Goal: Task Accomplishment & Management: Manage account settings

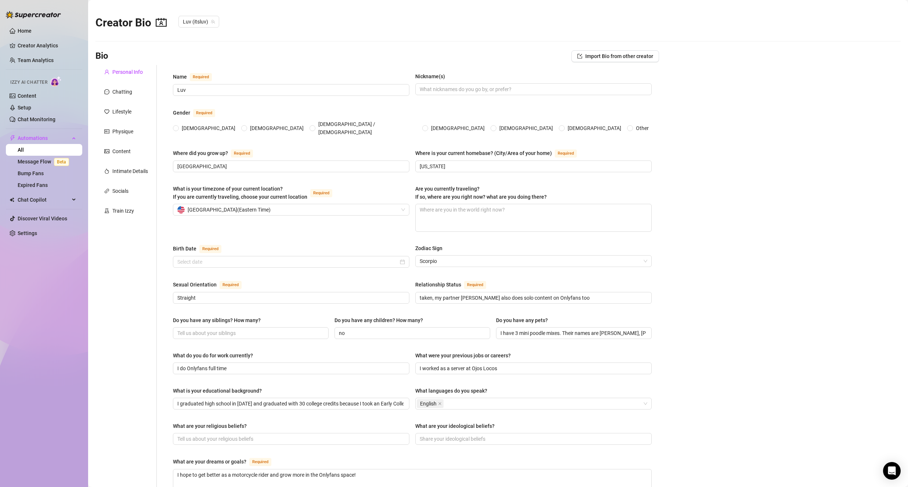
radio input "true"
type input "[DATE]"
click at [36, 93] on link "Content" at bounding box center [27, 96] width 19 height 6
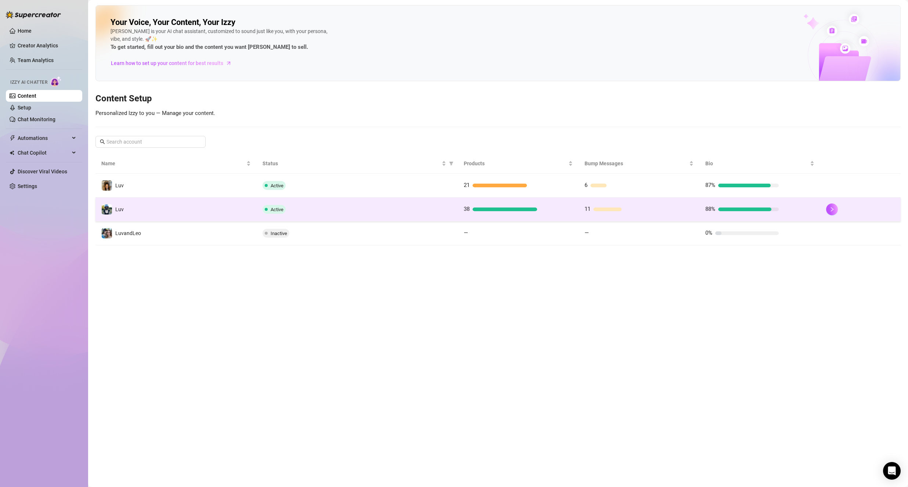
click at [258, 211] on td "Active" at bounding box center [357, 210] width 201 height 24
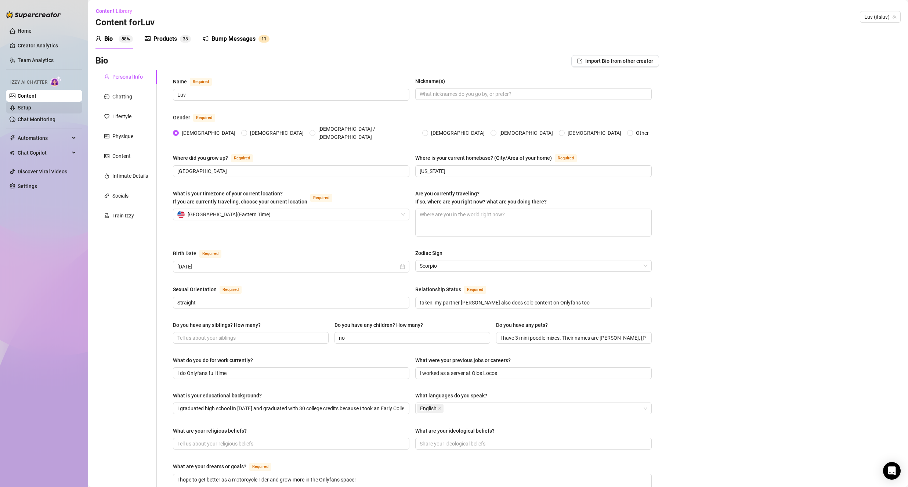
drag, startPoint x: 39, startPoint y: 105, endPoint x: 45, endPoint y: 101, distance: 7.7
click at [31, 105] on link "Setup" at bounding box center [25, 108] width 14 height 6
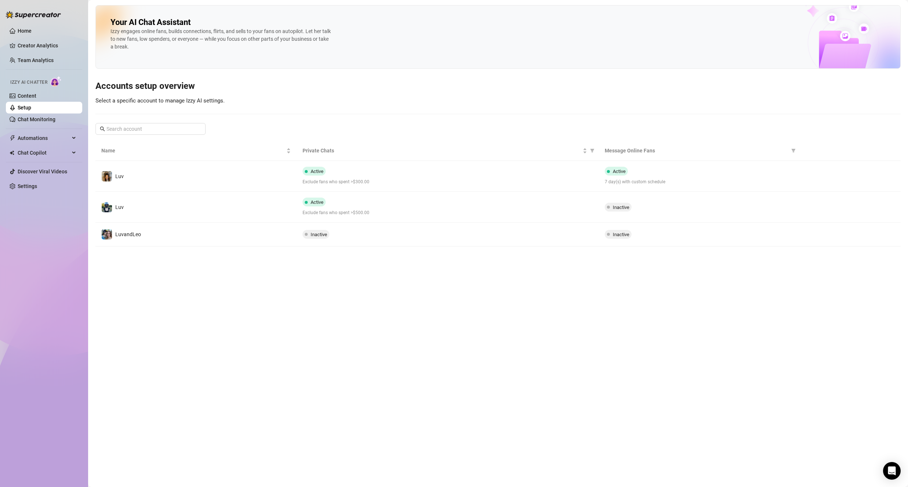
click at [428, 206] on div "Active Exclude fans who spent >$500.00" at bounding box center [448, 207] width 290 height 19
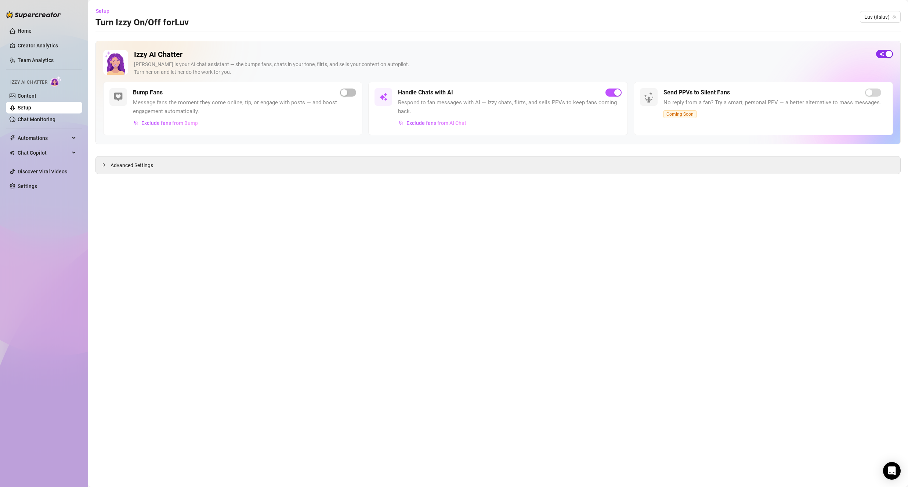
drag, startPoint x: 887, startPoint y: 55, endPoint x: 804, endPoint y: 119, distance: 105.2
click at [887, 55] on div "button" at bounding box center [889, 54] width 7 height 7
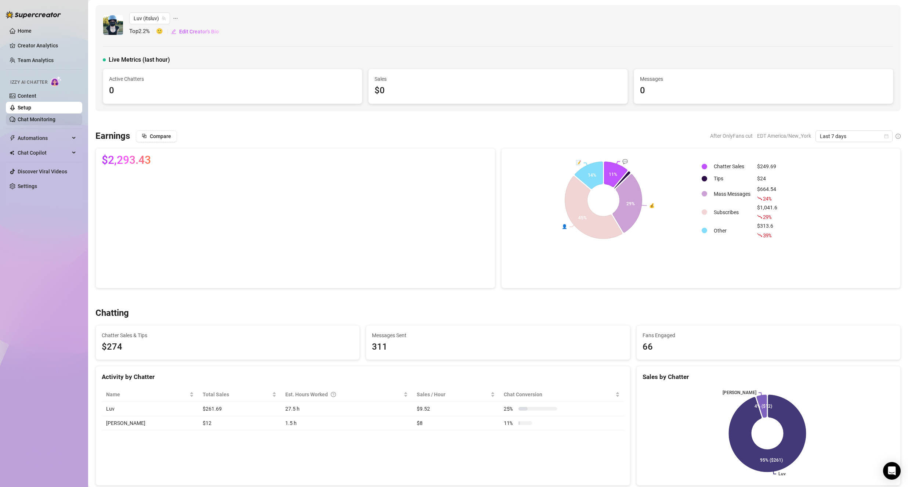
click at [55, 120] on link "Chat Monitoring" at bounding box center [37, 119] width 38 height 6
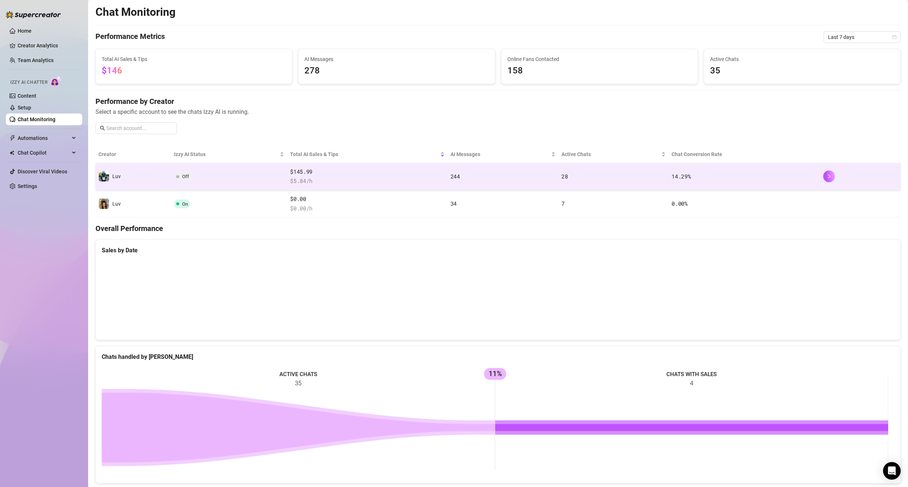
click at [231, 176] on td "Off" at bounding box center [229, 176] width 116 height 27
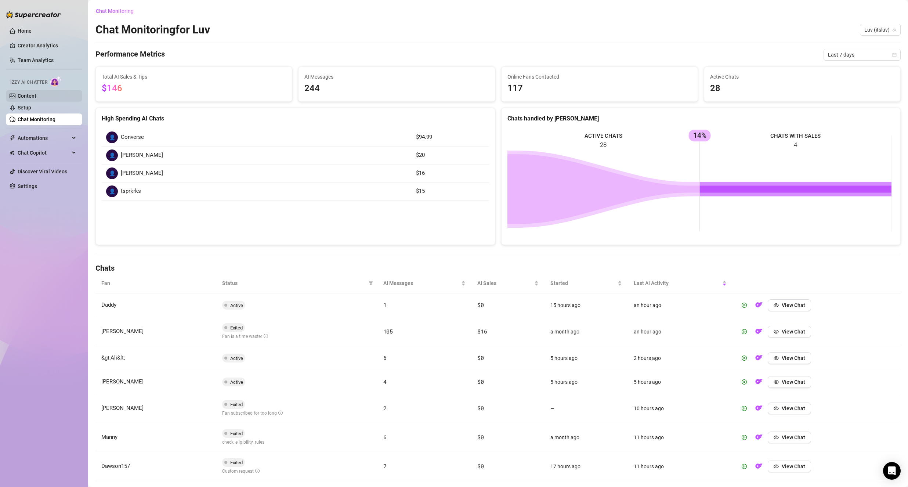
click at [36, 98] on link "Content" at bounding box center [27, 96] width 19 height 6
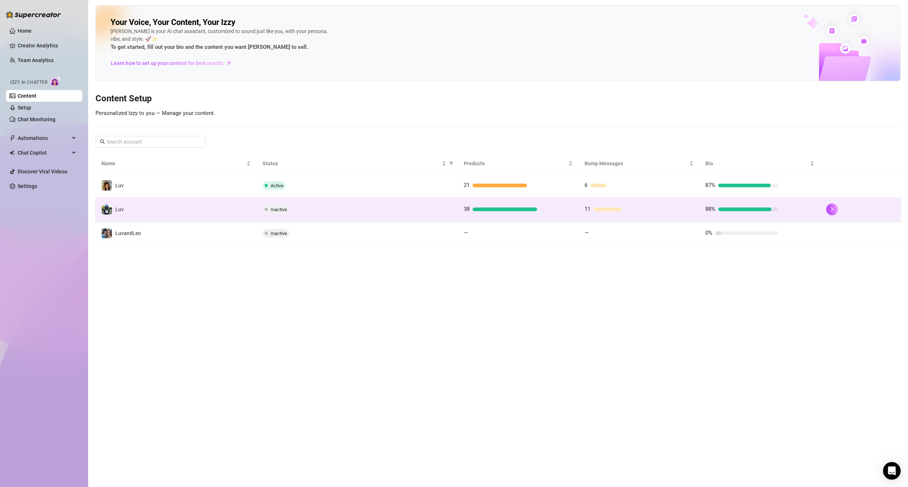
click at [180, 207] on td "Luv" at bounding box center [175, 210] width 161 height 24
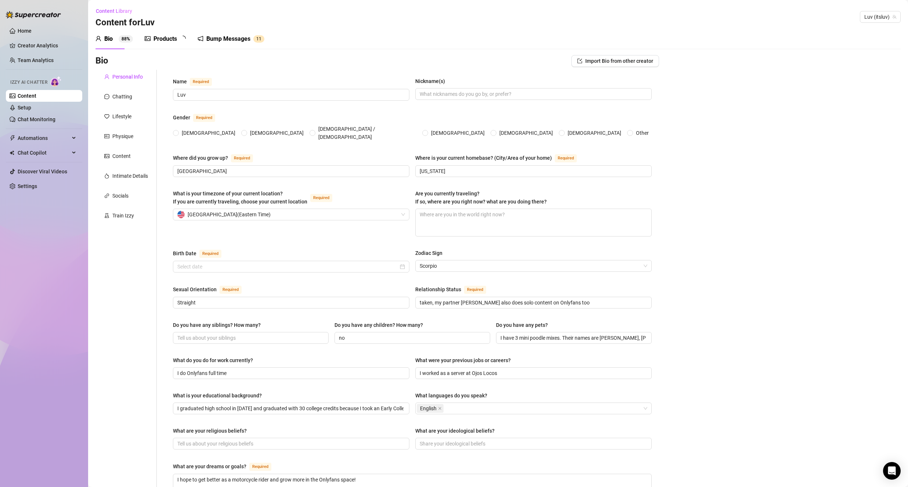
radio input "true"
type input "[DATE]"
drag, startPoint x: 163, startPoint y: 40, endPoint x: 167, endPoint y: 44, distance: 5.7
click at [163, 40] on div "Products" at bounding box center [164, 39] width 23 height 9
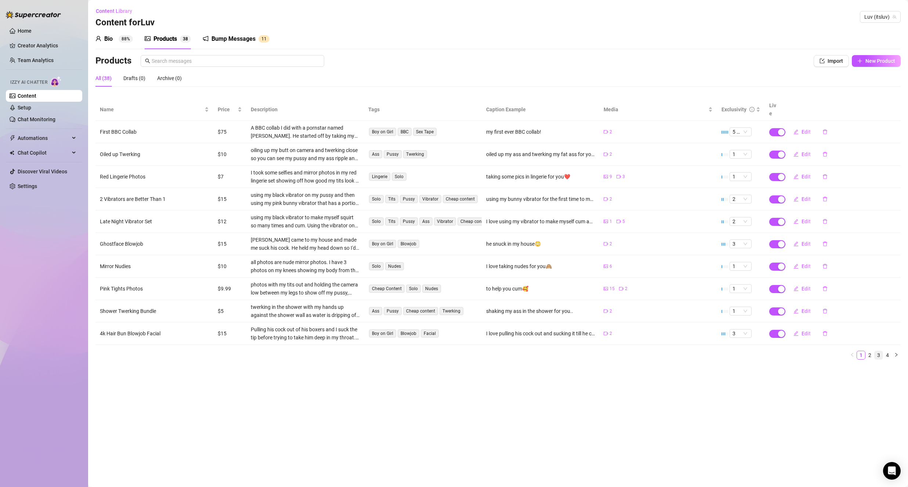
click at [878, 351] on link "3" at bounding box center [879, 355] width 8 height 8
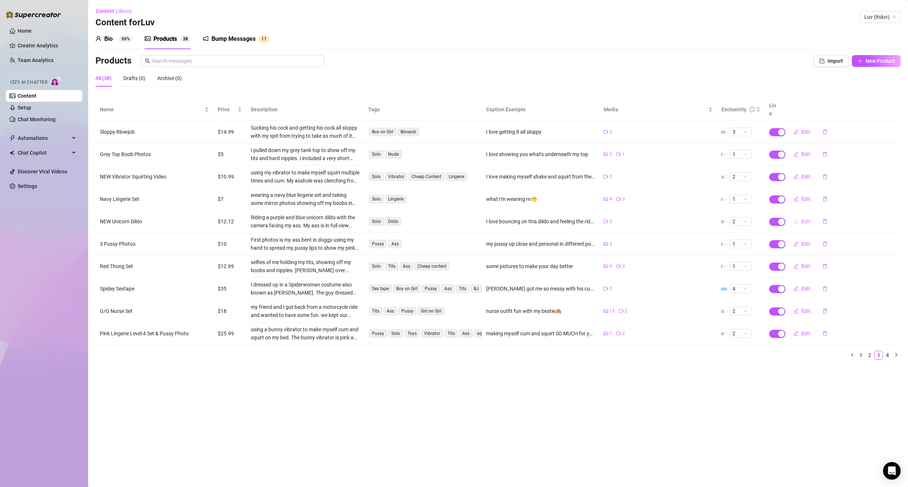
click at [806, 218] on span "Edit" at bounding box center [806, 221] width 9 height 6
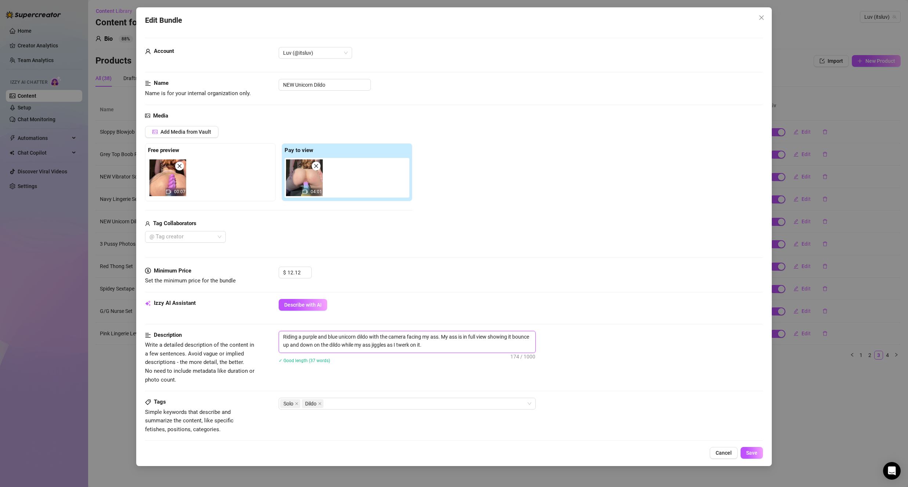
click at [482, 342] on textarea "Riding a purple and blue unicorn dildo with the camera facing my ass. My ass is…" at bounding box center [407, 340] width 256 height 19
type textarea "Riding a purple and blue unicorn dildo with the camera facing my ass. My ass is…"
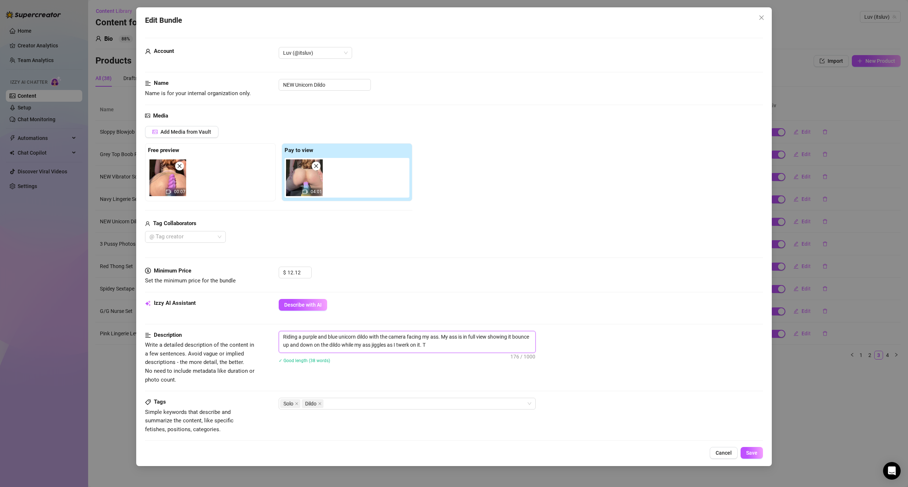
type textarea "Riding a purple and blue unicorn dildo with the camera facing my ass. My ass is…"
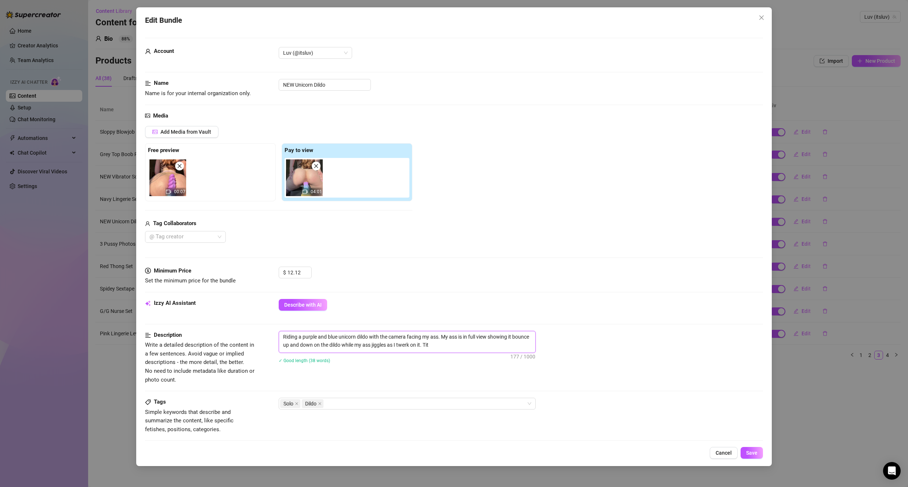
type textarea "Riding a purple and blue unicorn dildo with the camera facing my ass. My ass is…"
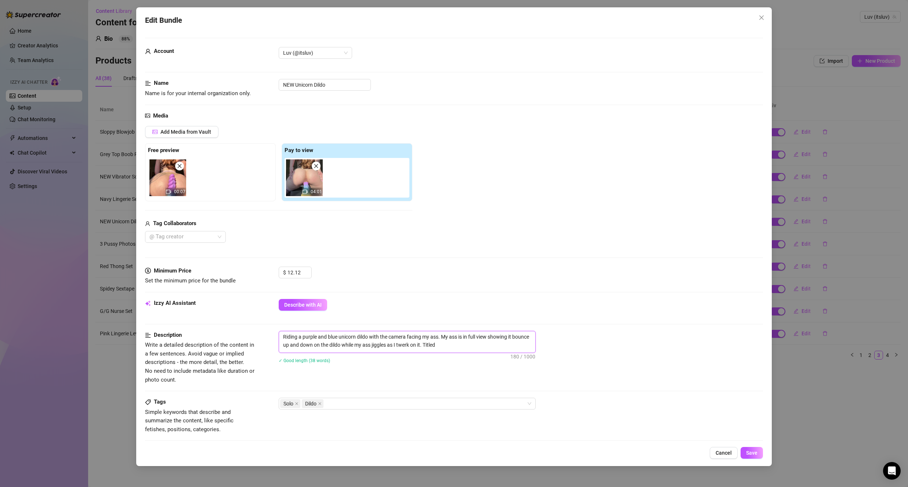
type textarea "Riding a purple and blue unicorn dildo with the camera facing my ass. My ass is…"
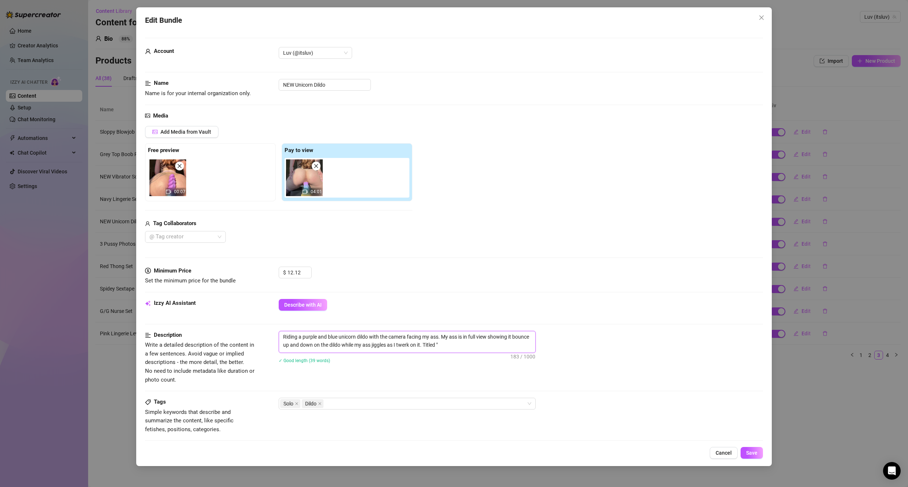
type textarea "Riding a purple and blue unicorn dildo with the camera facing my ass. My ass is…"
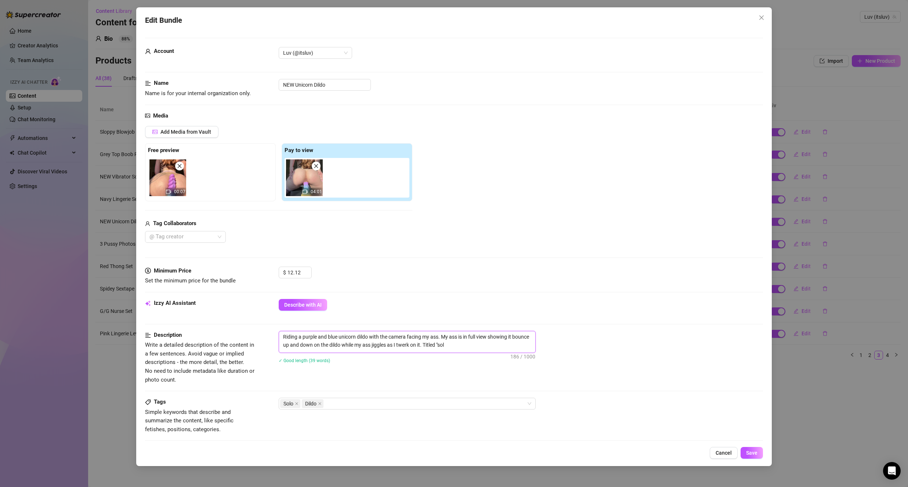
type textarea "Riding a purple and blue unicorn dildo with the camera facing my ass. My ass is…"
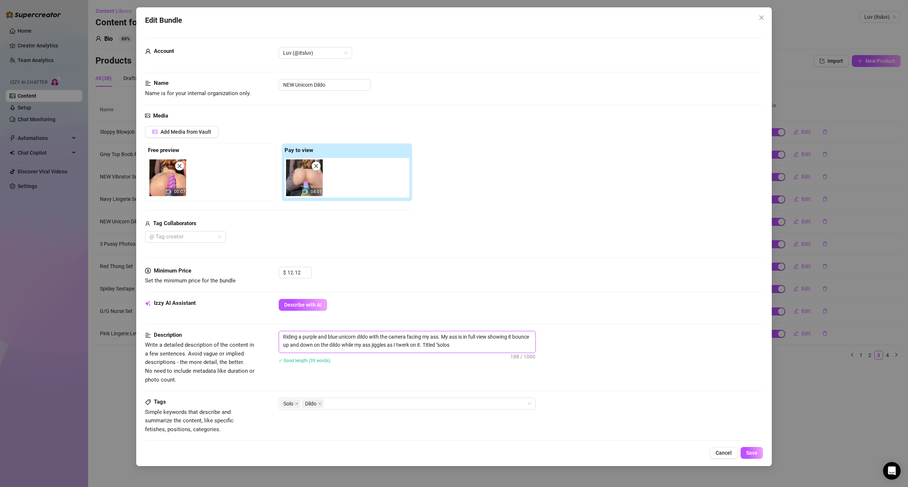
type textarea "Riding a purple and blue unicorn dildo with the camera facing my ass. My ass is…"
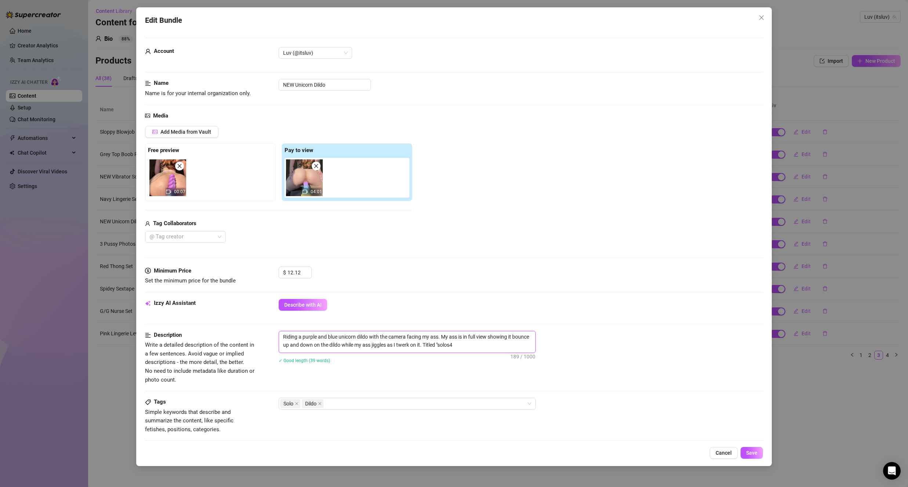
type textarea "Riding a purple and blue unicorn dildo with the camera facing my ass. My ass is…"
click at [469, 347] on textarea "Riding a purple and blue unicorn dildo with the camera facing my ass. My ass is…" at bounding box center [407, 340] width 256 height 19
click at [470, 347] on textarea "Riding a purple and blue unicorn dildo with the camera facing my ass. My ass is…" at bounding box center [407, 340] width 256 height 19
type textarea "Riding a purple and blue unicorn dildo with the camera facing my ass. My ass is…"
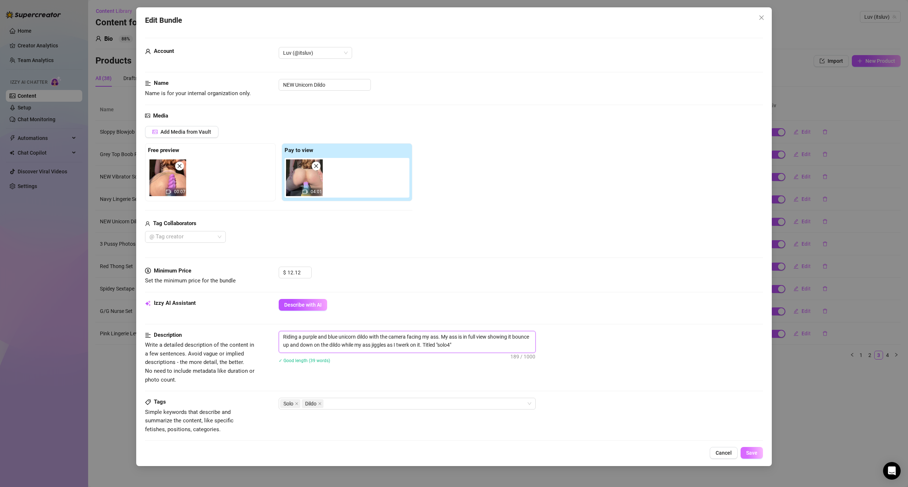
type textarea "Riding a purple and blue unicorn dildo with the camera facing my ass. My ass is…"
click at [753, 453] on span "Save" at bounding box center [751, 453] width 11 height 6
